Goal: Find specific page/section: Find specific page/section

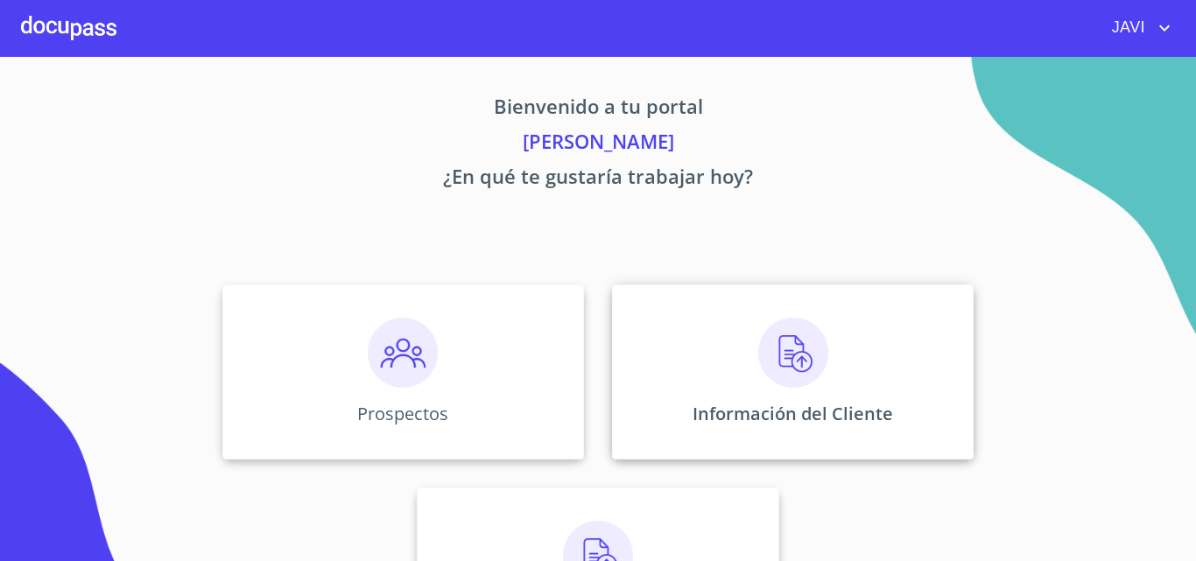
click at [772, 358] on img at bounding box center [793, 353] width 70 height 70
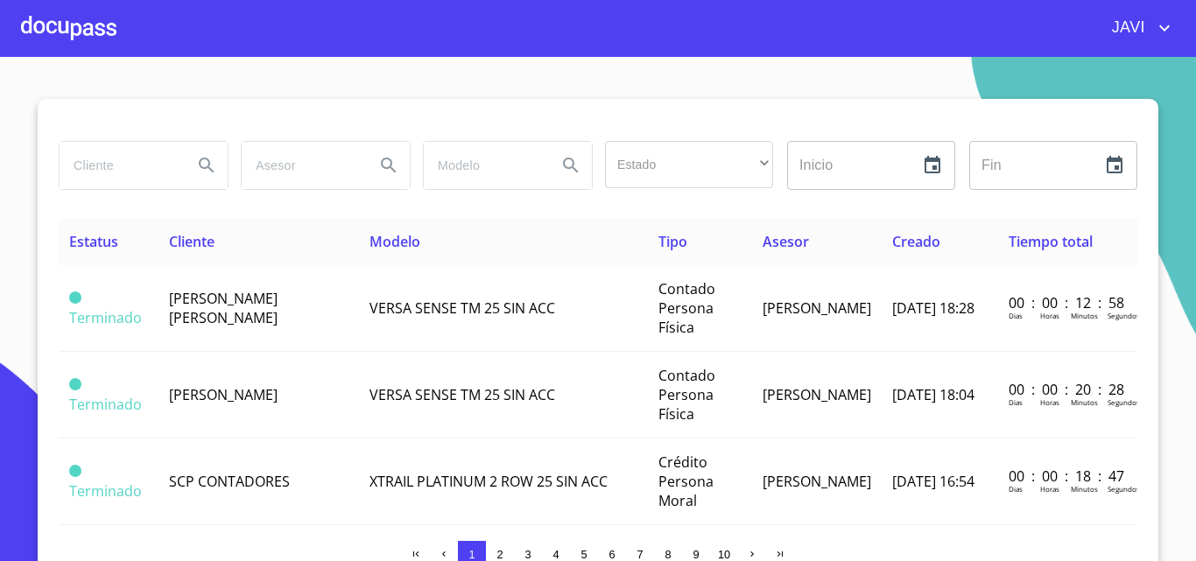
click at [91, 165] on input "search" at bounding box center [119, 165] width 119 height 47
type input "[PERSON_NAME]"
click at [200, 159] on icon "Search" at bounding box center [206, 165] width 15 height 15
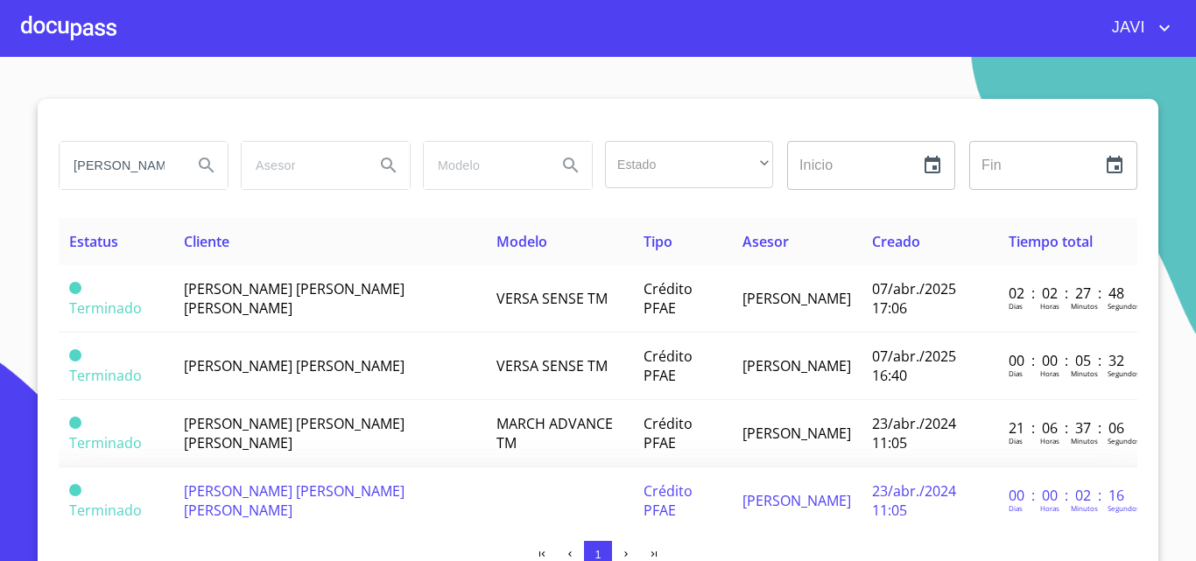
scroll to position [60, 0]
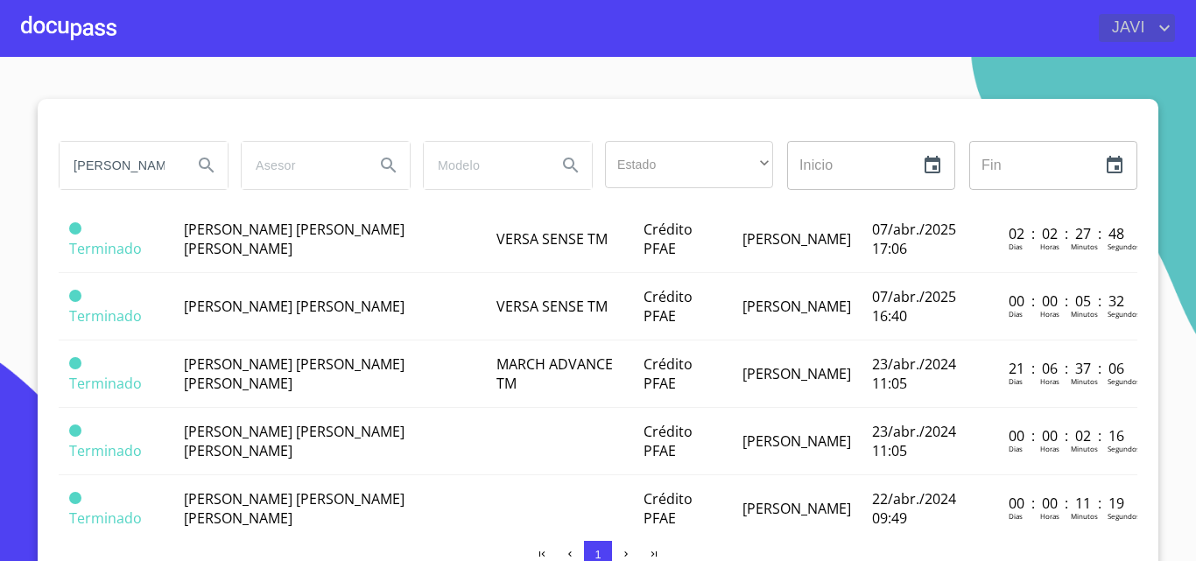
click at [1163, 27] on icon "account of current user" at bounding box center [1164, 28] width 21 height 21
click at [1136, 40] on li "Salir" at bounding box center [1146, 37] width 57 height 32
